Goal: Information Seeking & Learning: Find specific fact

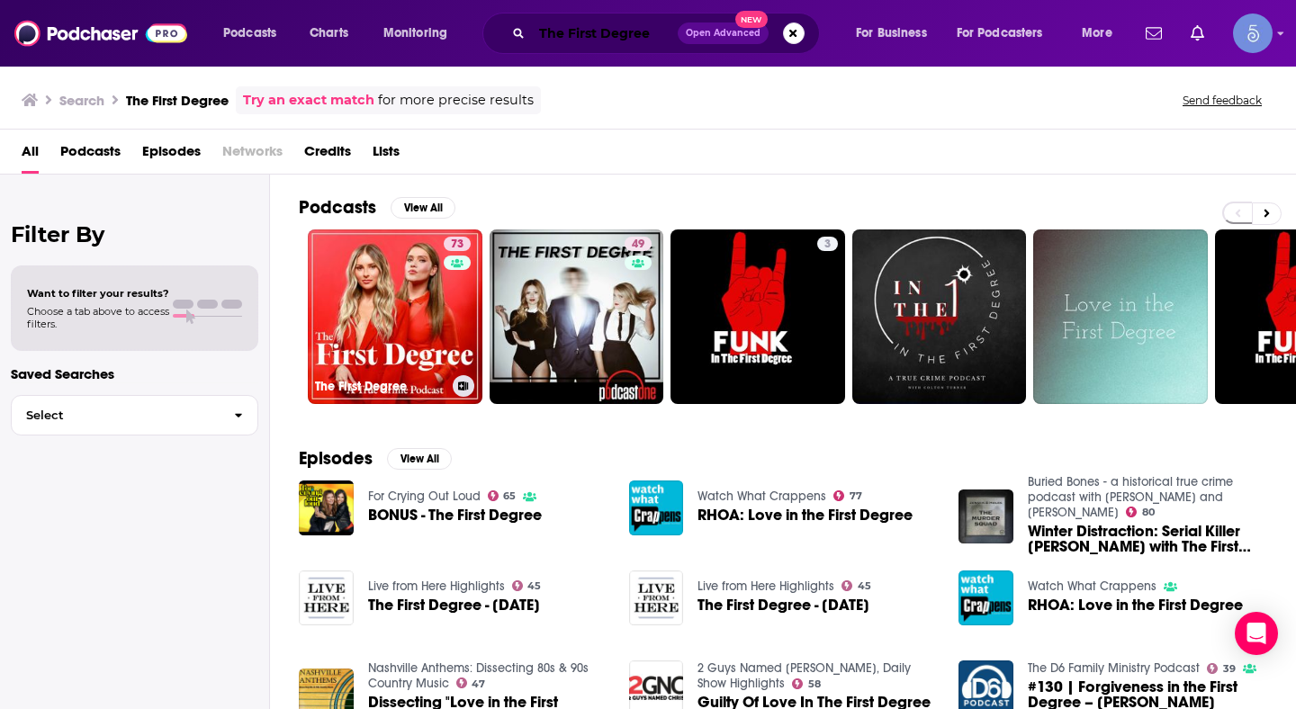
click at [606, 44] on input "The First Degree" at bounding box center [605, 33] width 146 height 29
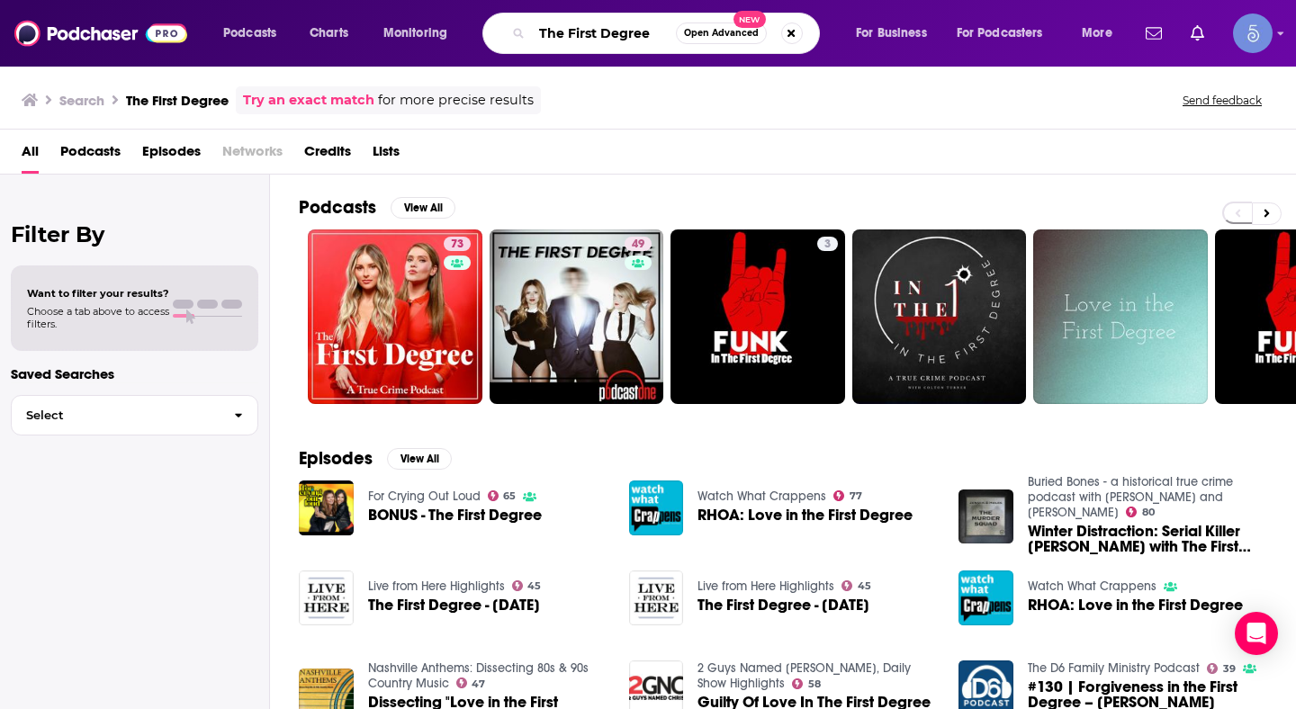
click at [606, 44] on input "The First Degree" at bounding box center [604, 33] width 144 height 29
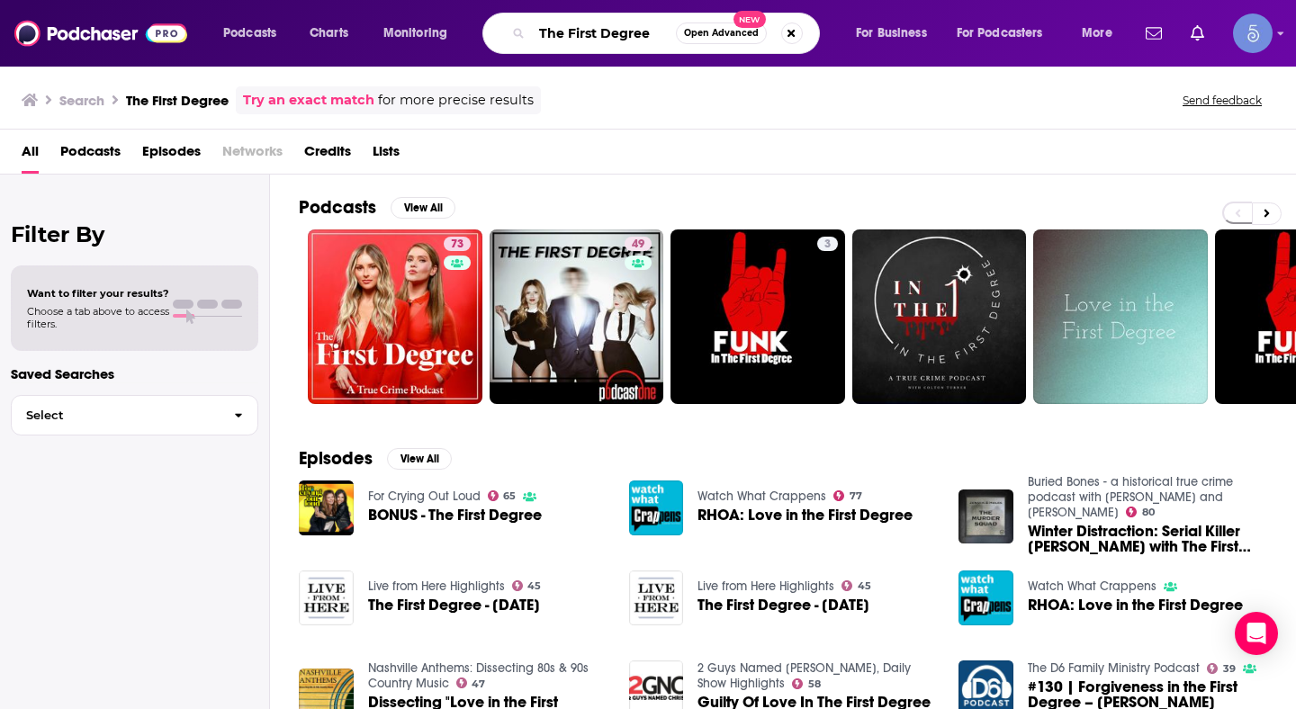
paste input "Grief and Rebirth"
type input "Grief and Rebirth"
click at [717, 31] on span "Open Advanced" at bounding box center [721, 33] width 75 height 9
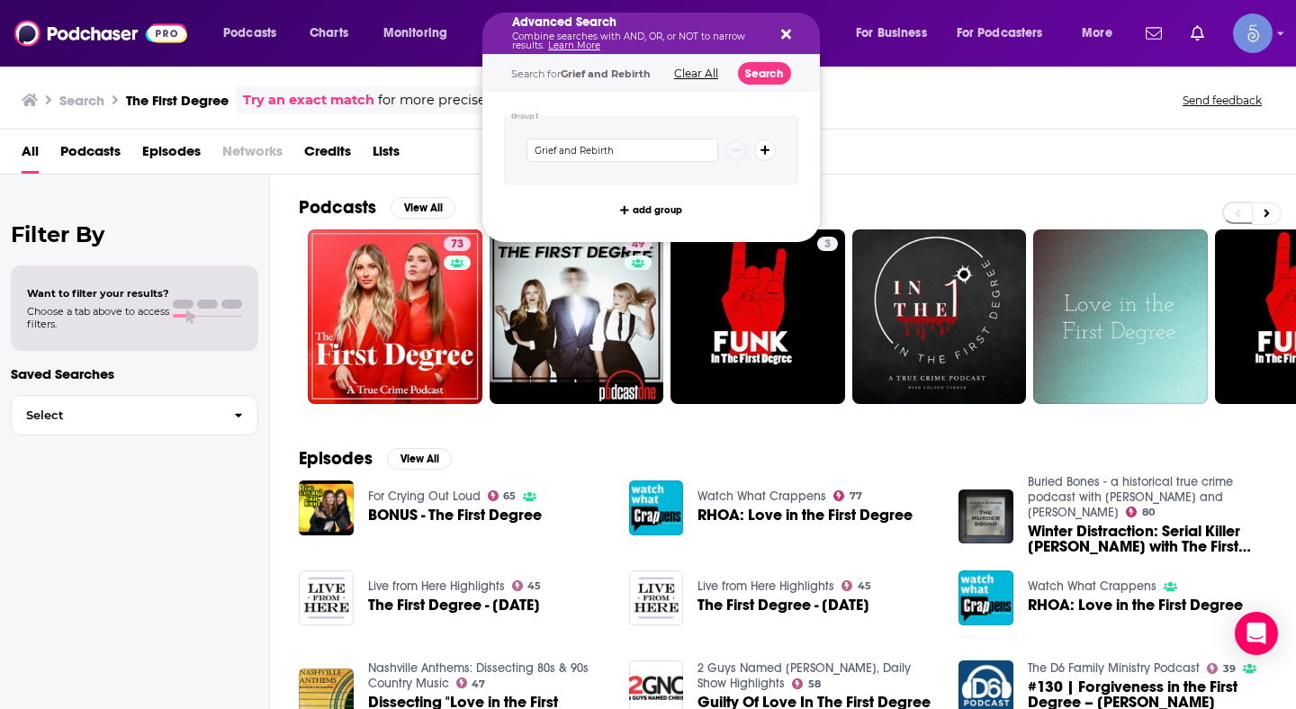
click at [835, 119] on div "Search The First Degree Try an exact match for more precise results Send feedba…" at bounding box center [648, 97] width 1296 height 65
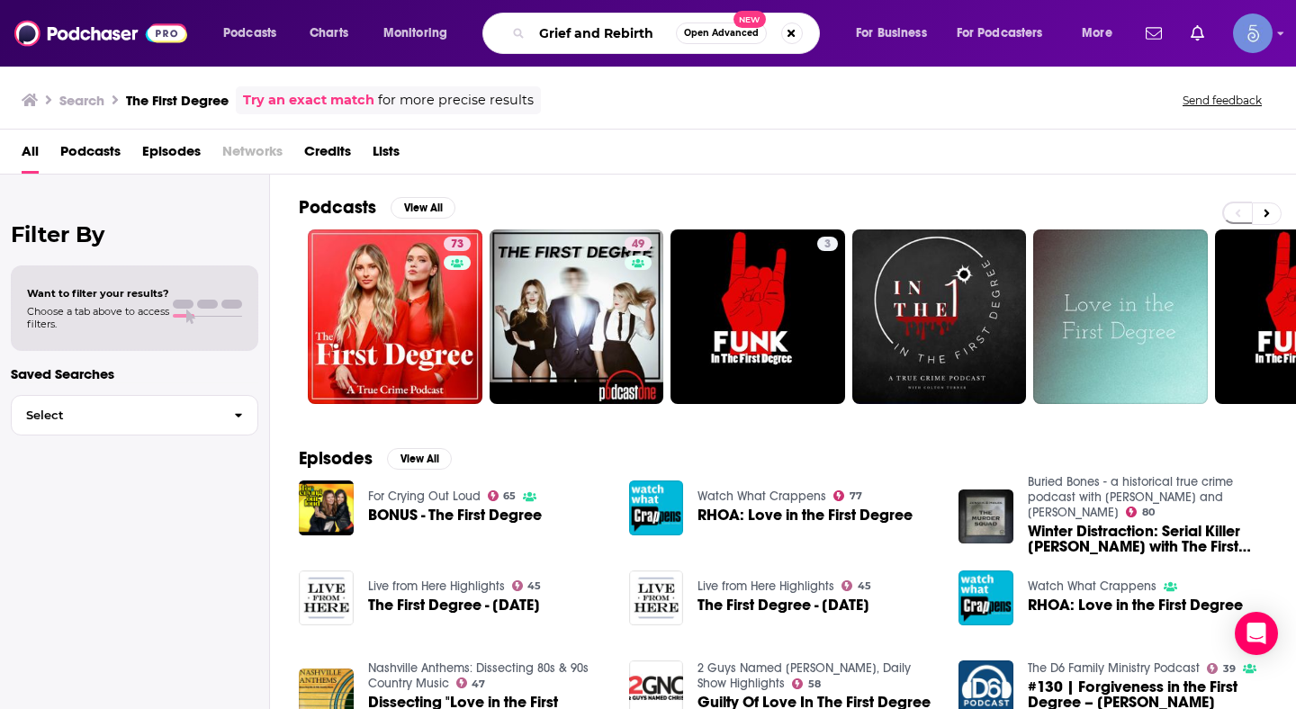
click at [598, 36] on input "Grief and Rebirth" at bounding box center [604, 33] width 144 height 29
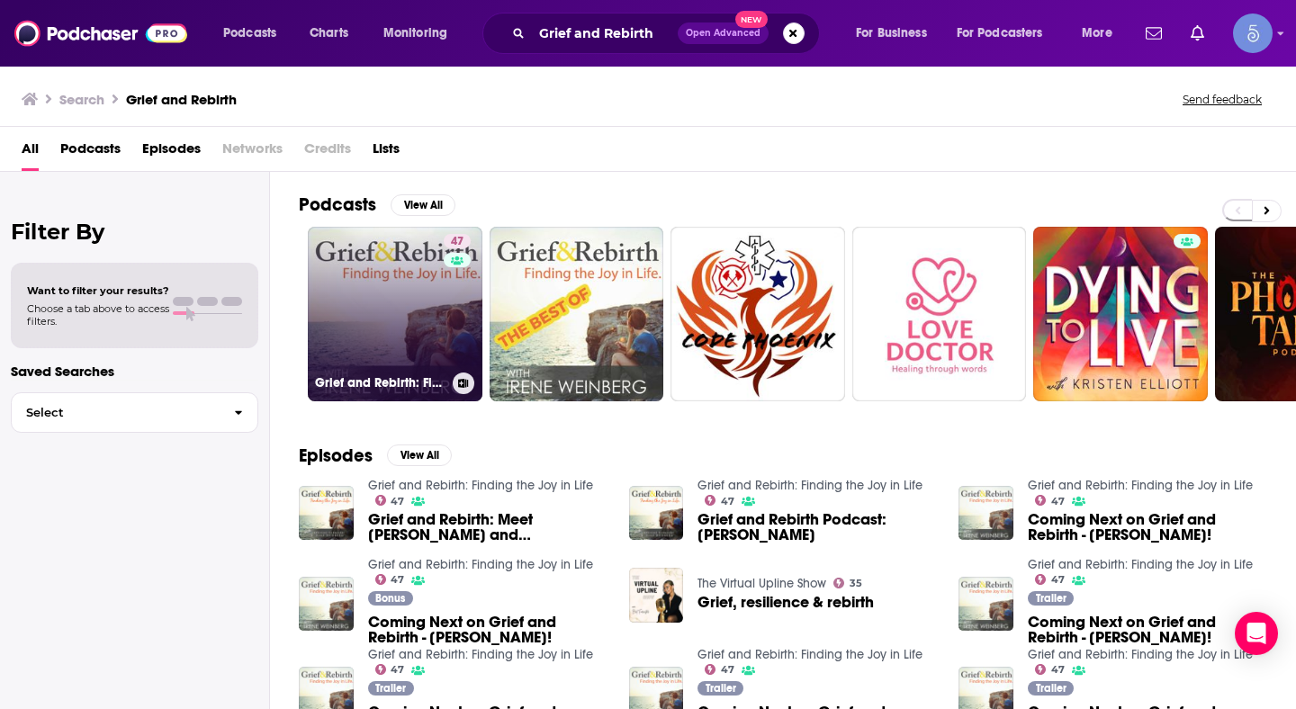
click at [425, 299] on link "47 Grief and Rebirth: Finding the Joy in Life" at bounding box center [395, 314] width 175 height 175
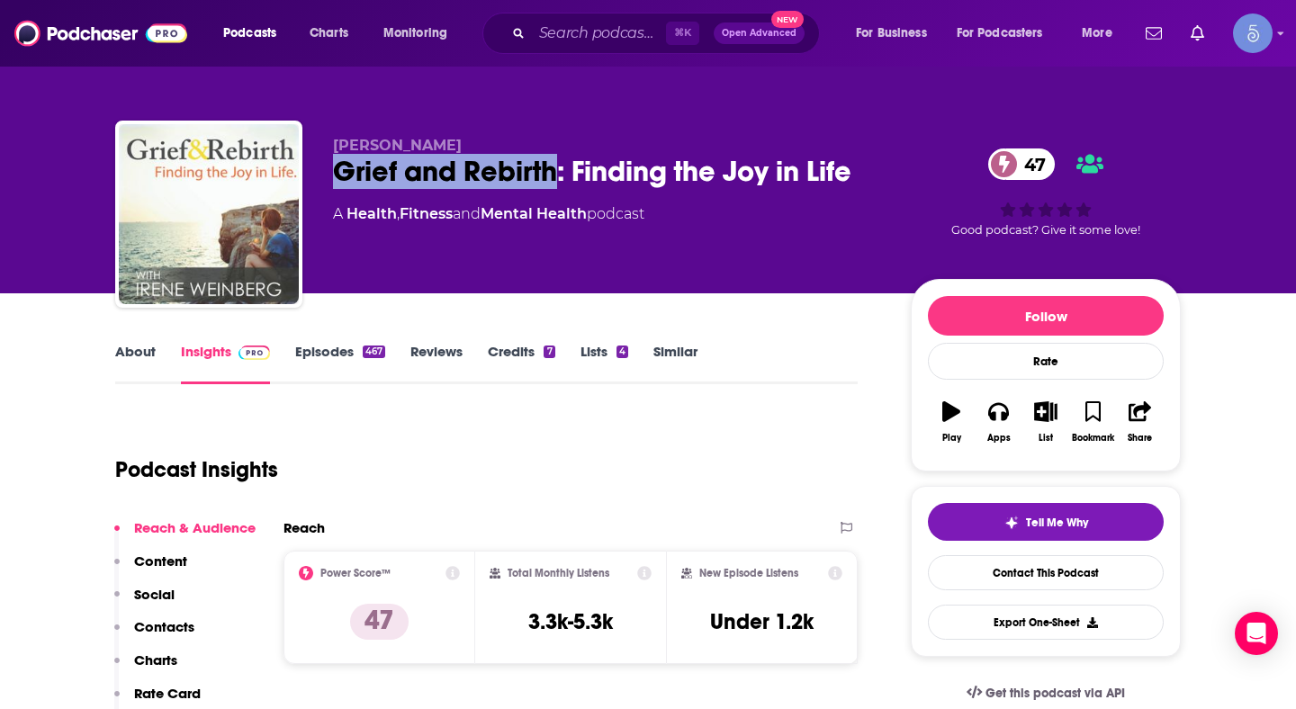
drag, startPoint x: 555, startPoint y: 171, endPoint x: 341, endPoint y: 183, distance: 214.5
click at [341, 183] on div "Grief and Rebirth: Finding the Joy in Life 47" at bounding box center [607, 171] width 549 height 35
copy h2 "Grief and Rebirth"
